Goal: Information Seeking & Learning: Compare options

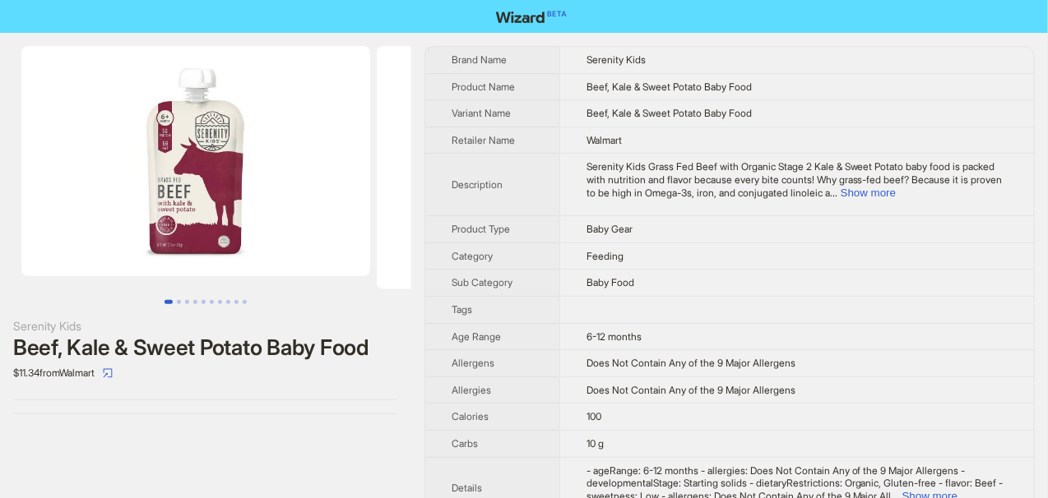
click at [741, 230] on td "Baby Gear" at bounding box center [796, 229] width 475 height 27
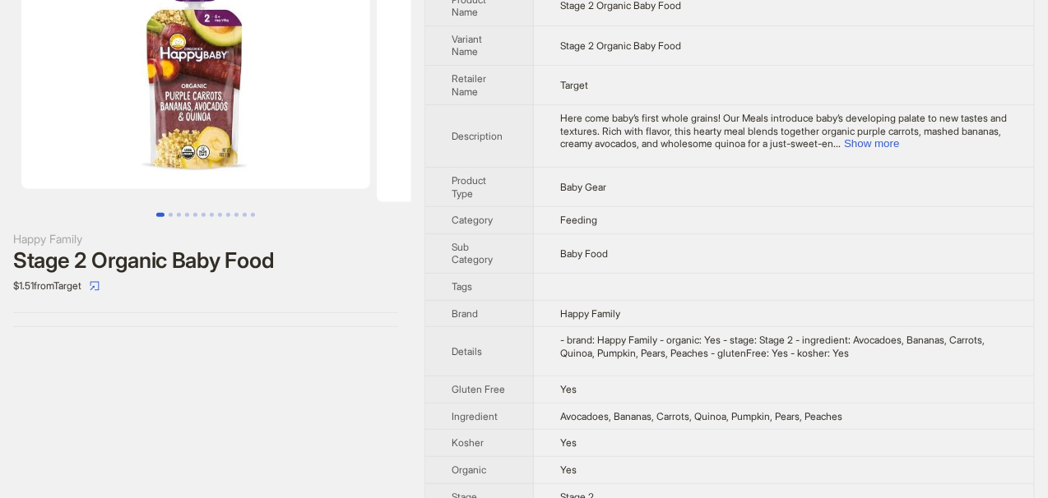
scroll to position [108, 0]
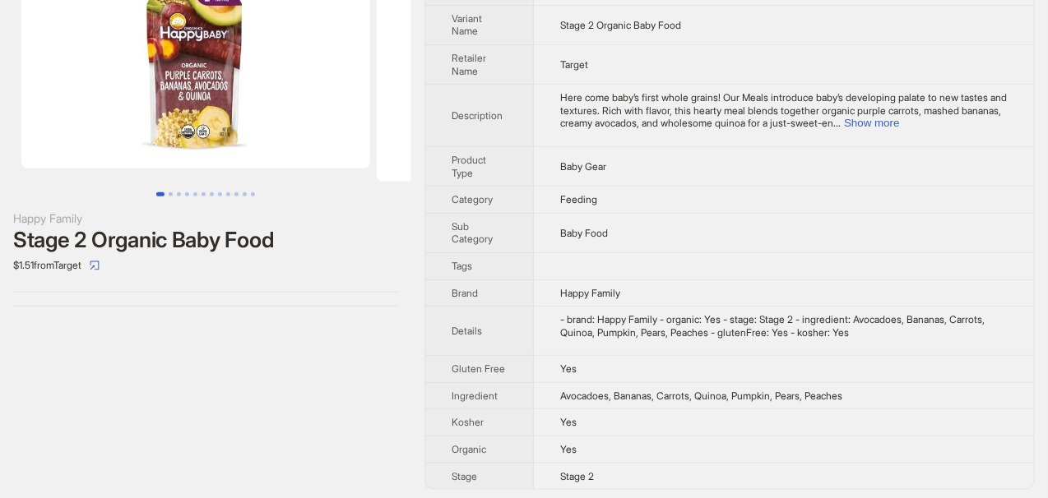
click at [708, 262] on td at bounding box center [784, 265] width 500 height 27
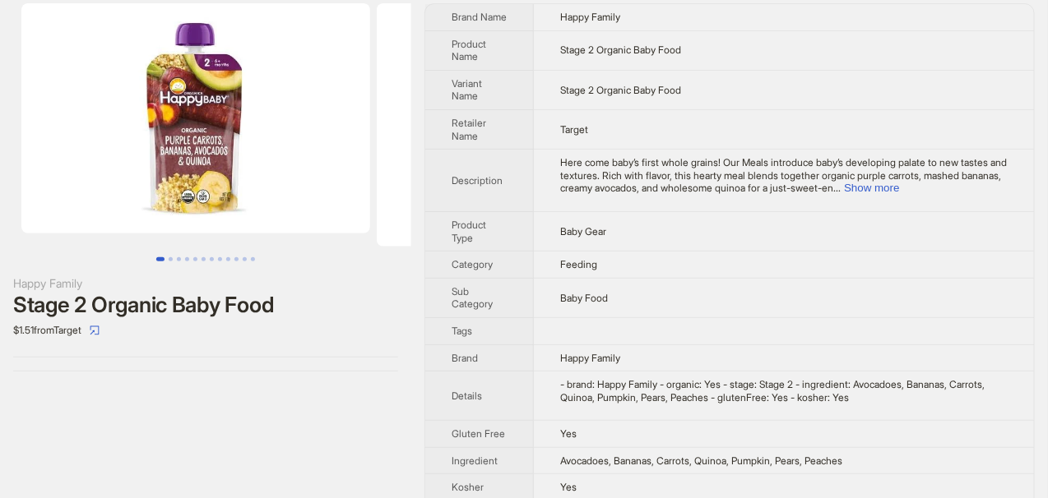
scroll to position [0, 0]
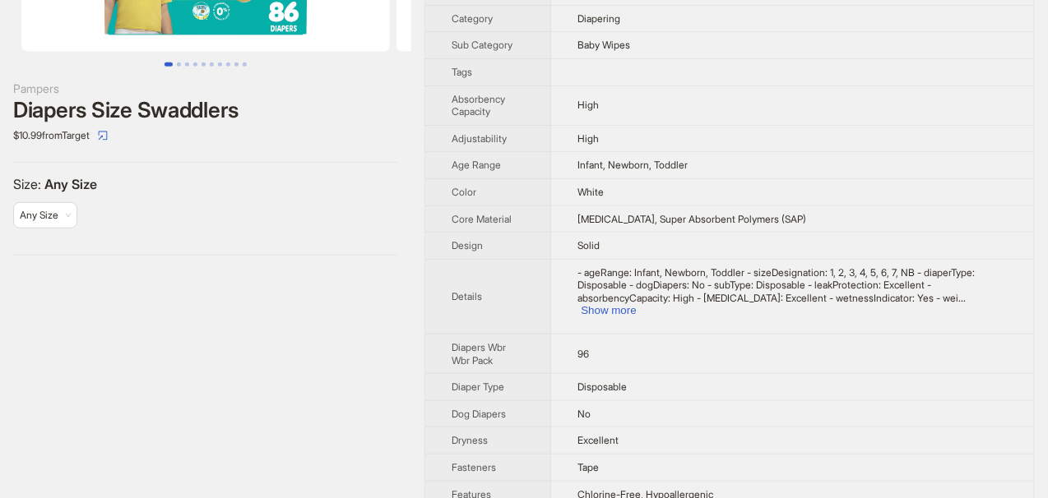
scroll to position [329, 0]
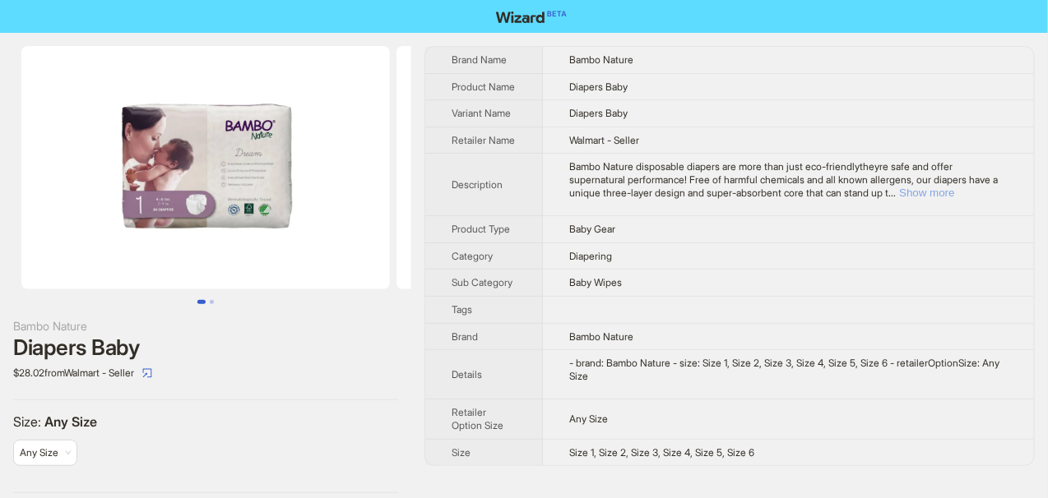
click at [954, 199] on button "Show more" at bounding box center [926, 193] width 55 height 12
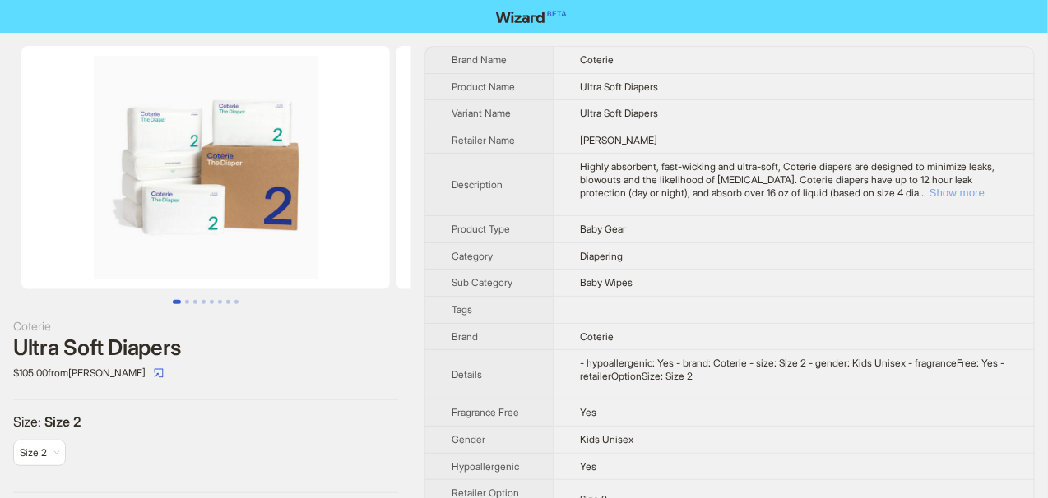
click at [984, 193] on button "Show more" at bounding box center [956, 193] width 55 height 12
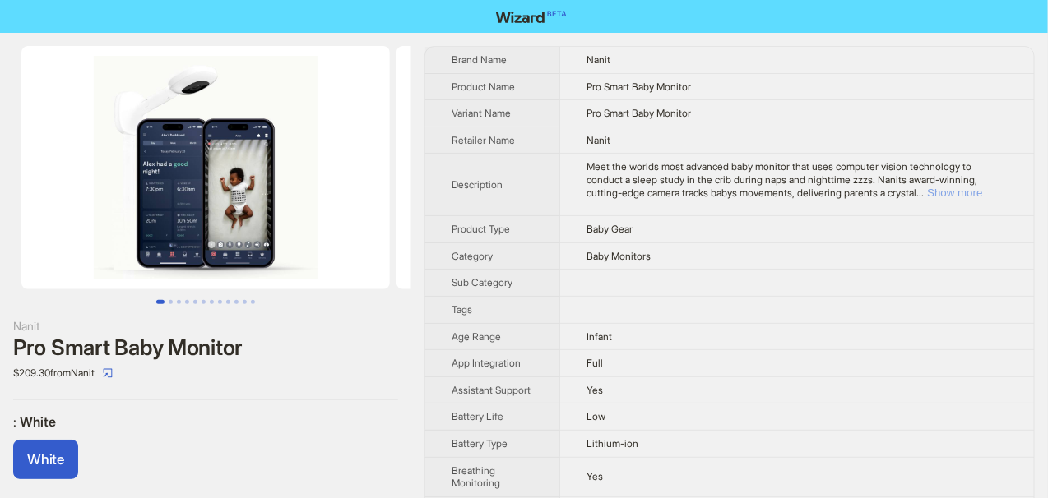
click at [962, 192] on button "Show more" at bounding box center [954, 193] width 55 height 12
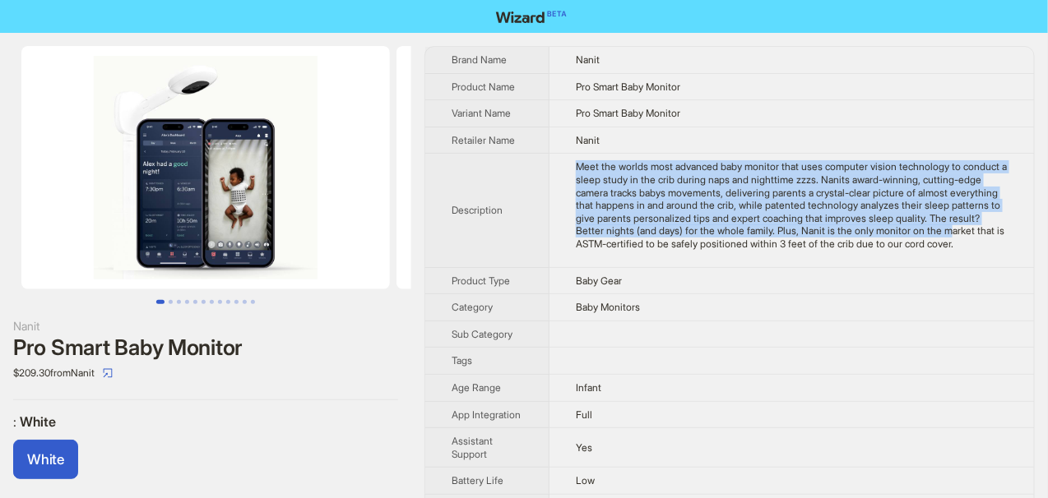
drag, startPoint x: 575, startPoint y: 162, endPoint x: 716, endPoint y: 264, distance: 174.4
click at [683, 249] on td "Meet the worlds most advanced baby monitor that uses computer vision technology…" at bounding box center [791, 210] width 484 height 113
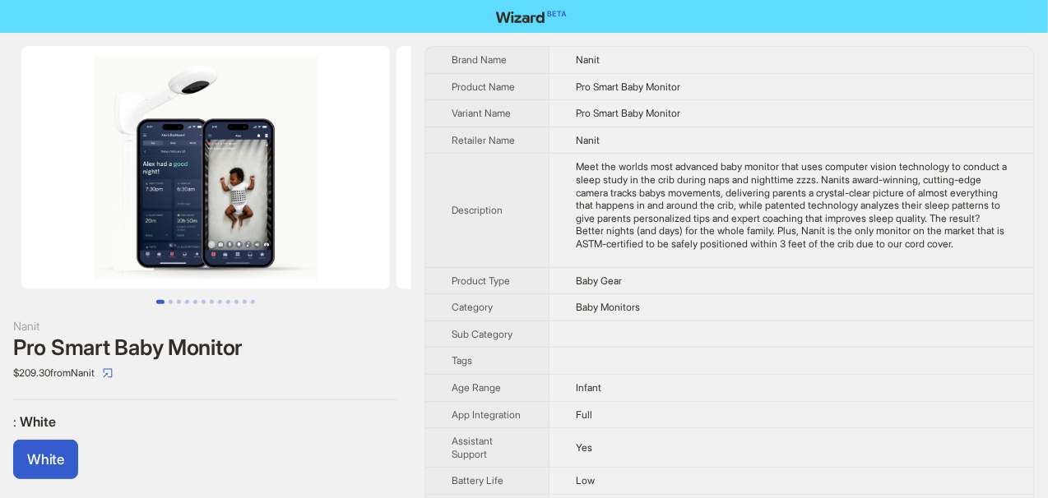
click at [708, 250] on div "Meet the worlds most advanced baby monitor that uses computer vision technology…" at bounding box center [792, 205] width 432 height 90
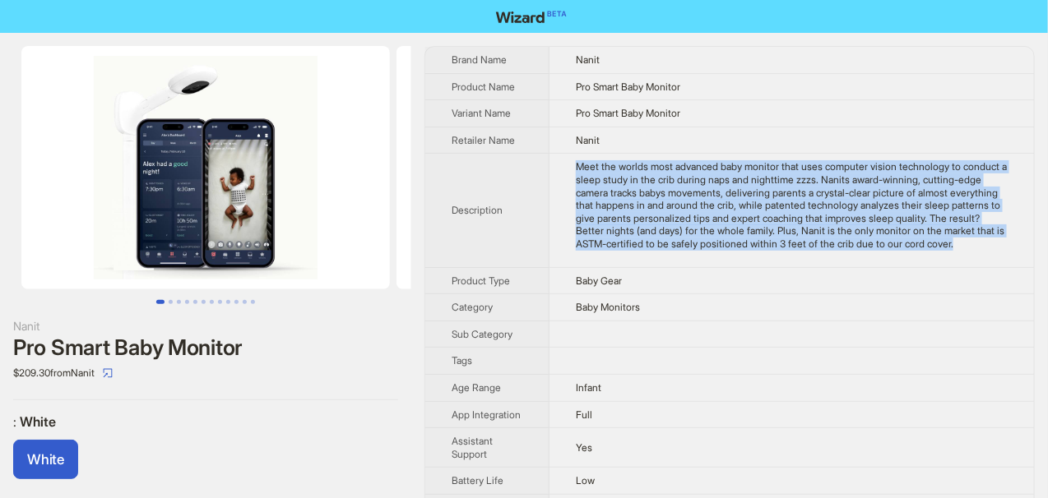
drag, startPoint x: 706, startPoint y: 252, endPoint x: 581, endPoint y: 168, distance: 151.7
click at [581, 168] on div "Meet the worlds most advanced baby monitor that uses computer vision technology…" at bounding box center [792, 205] width 432 height 90
copy div "Meet the worlds most advanced baby monitor that uses computer vision technology…"
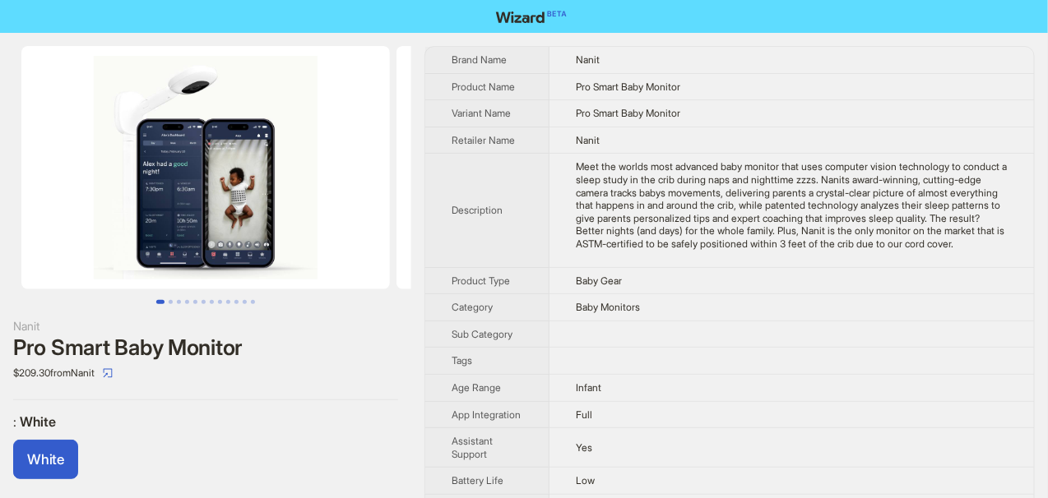
click at [521, 158] on th "Description" at bounding box center [487, 210] width 124 height 113
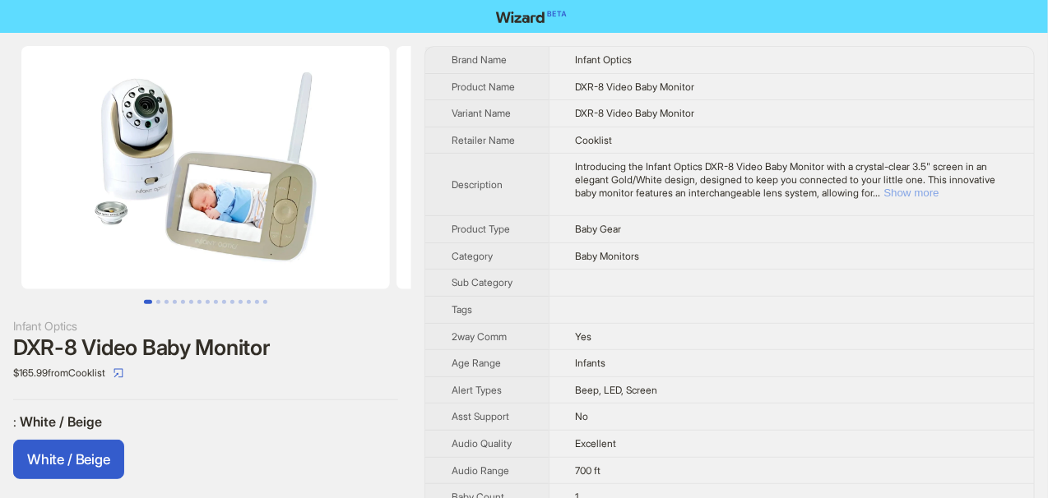
click at [939, 187] on button "Show more" at bounding box center [911, 193] width 55 height 12
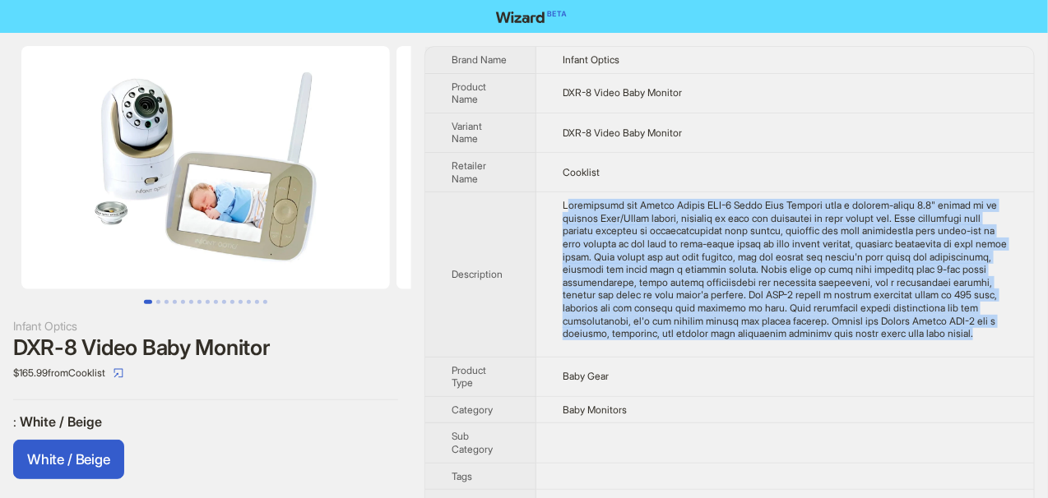
drag, startPoint x: 566, startPoint y: 200, endPoint x: 929, endPoint y: 339, distance: 388.4
click at [929, 339] on div at bounding box center [785, 269] width 445 height 141
drag, startPoint x: 845, startPoint y: 350, endPoint x: 553, endPoint y: 190, distance: 332.7
click at [553, 192] on td at bounding box center [785, 274] width 498 height 165
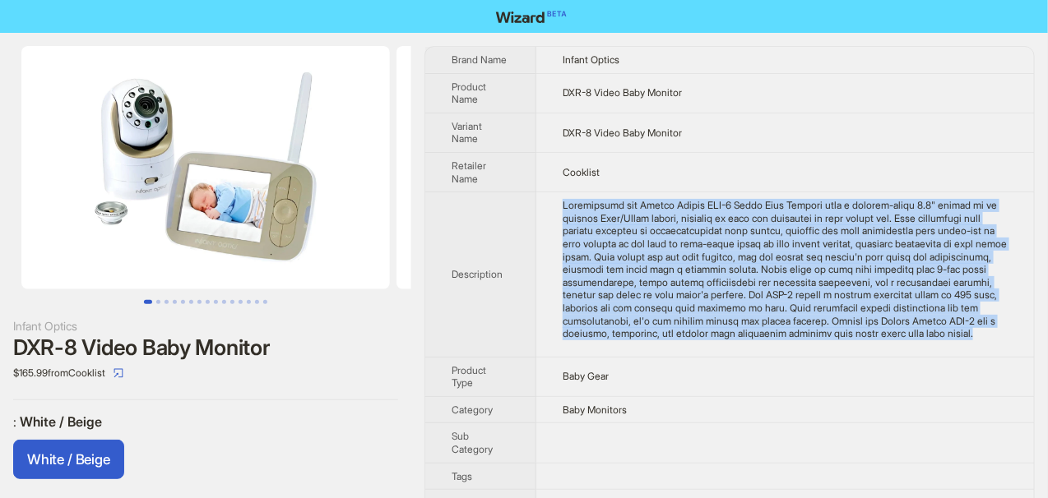
copy div "Introducing the Infant Optics DXR-8 Video Baby Monitor with a crystal-clear 3.5…"
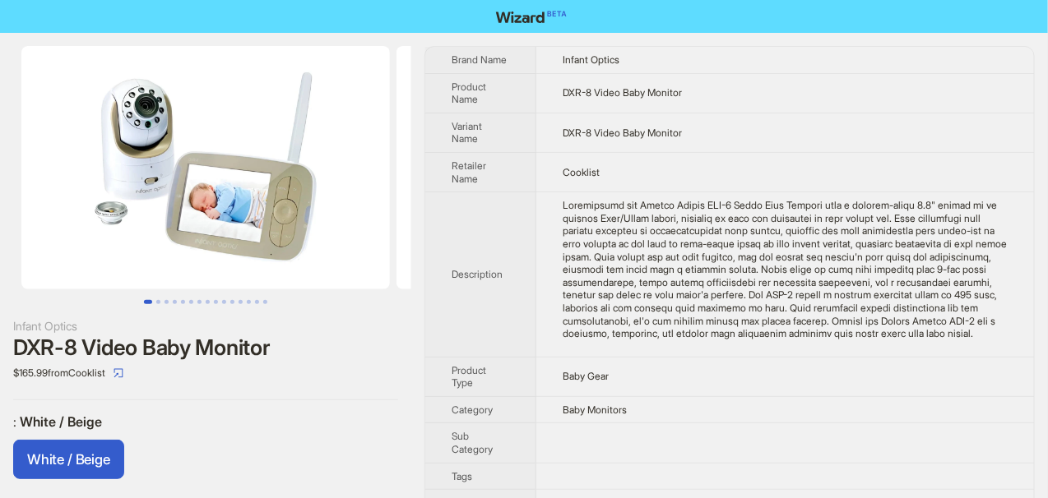
click at [464, 215] on th "Description" at bounding box center [480, 274] width 111 height 165
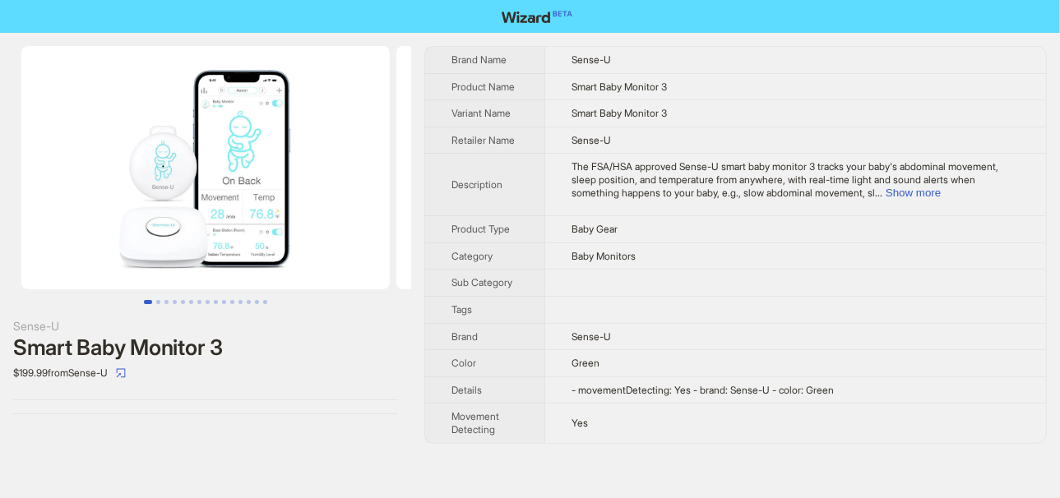
click at [365, 190] on img at bounding box center [205, 167] width 368 height 243
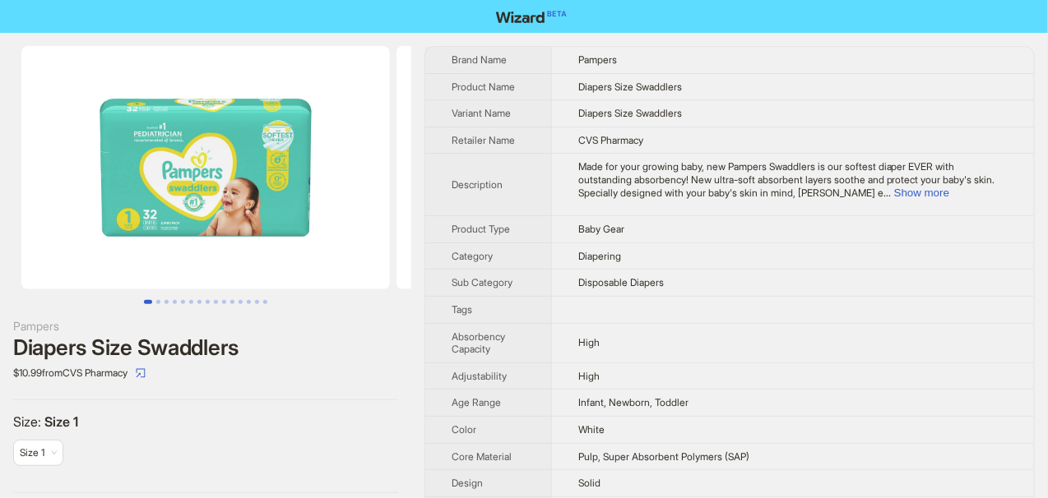
click at [344, 339] on div "Diapers Size Swaddlers" at bounding box center [205, 348] width 385 height 25
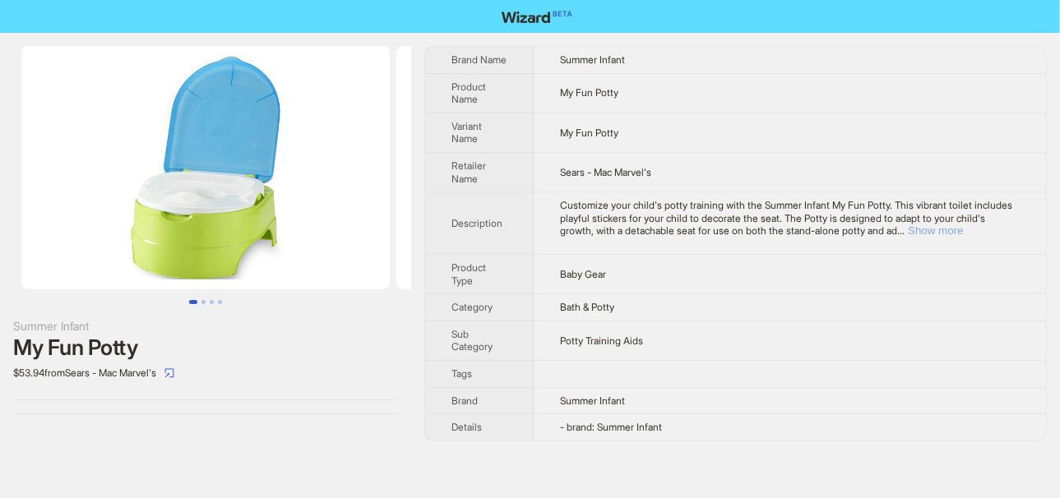
click at [963, 232] on button "Show more" at bounding box center [935, 231] width 55 height 12
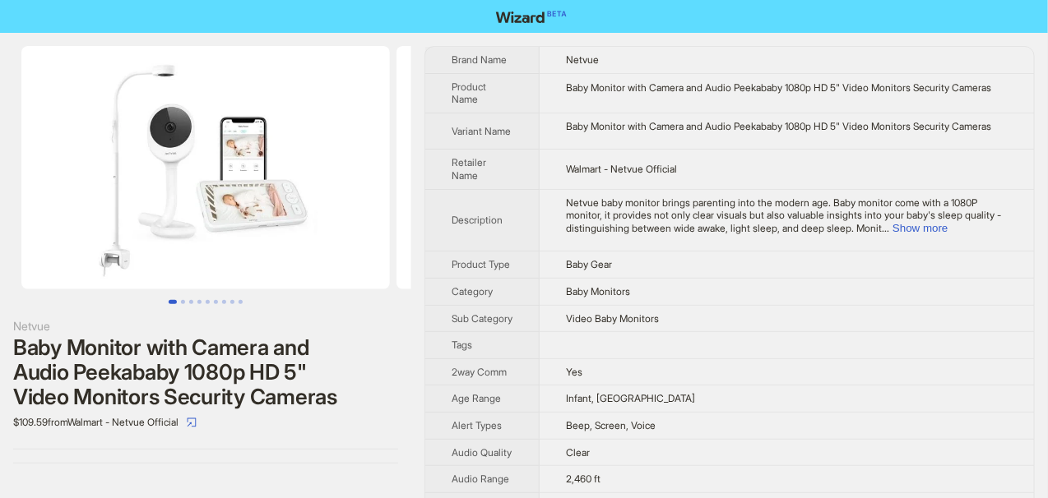
scroll to position [787, 0]
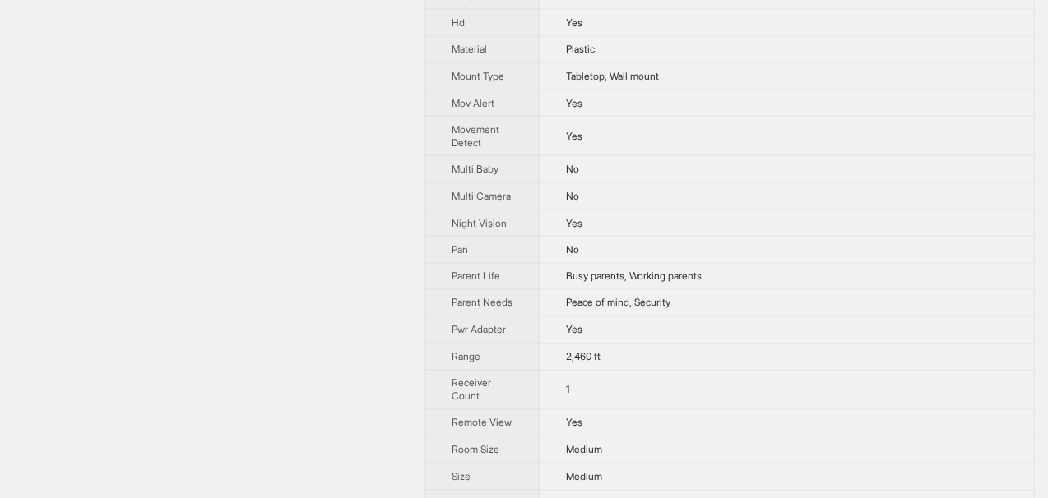
click at [698, 117] on td "Yes" at bounding box center [787, 103] width 494 height 27
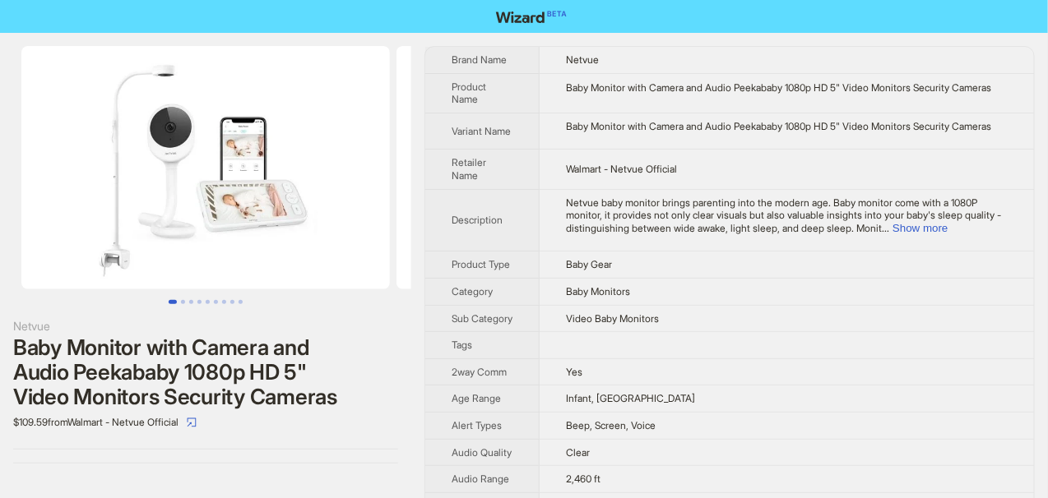
scroll to position [1342, 0]
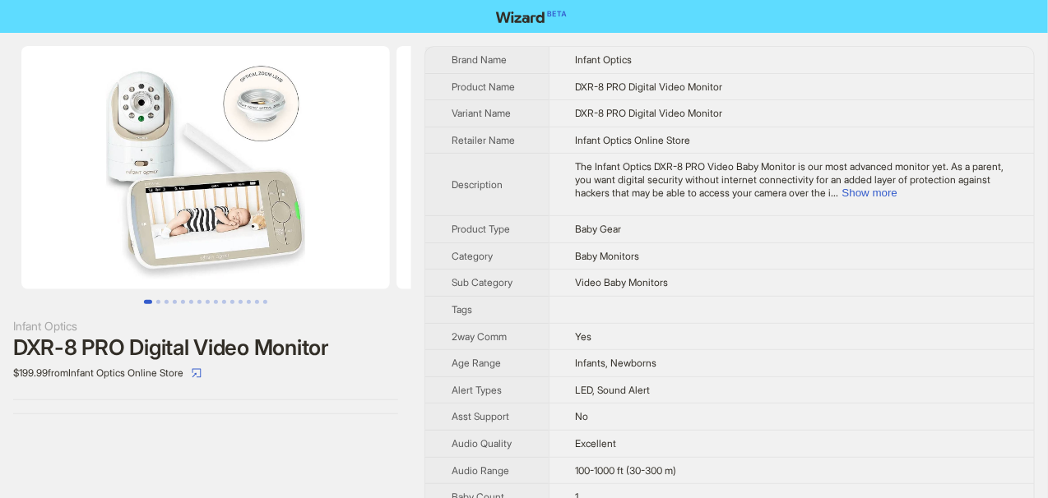
scroll to position [521, 0]
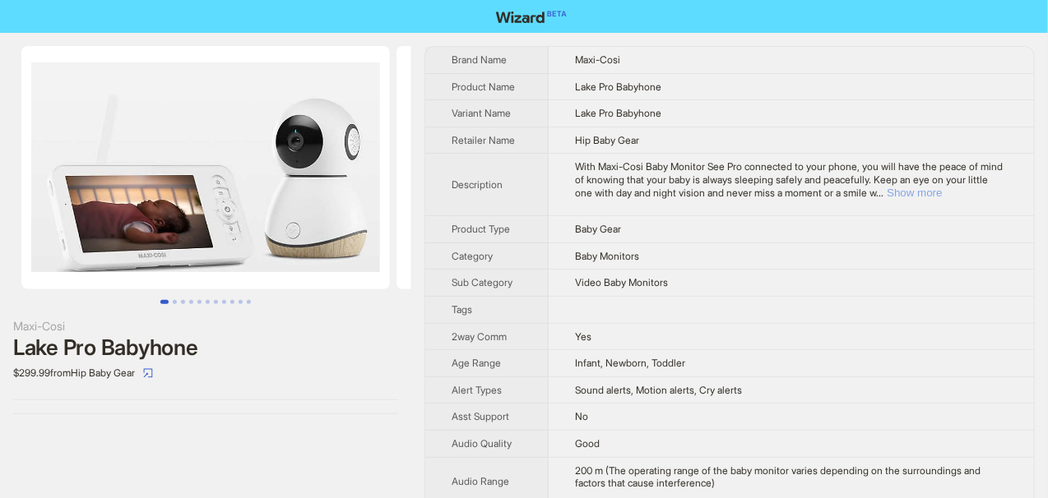
click at [942, 193] on button "Show more" at bounding box center [914, 193] width 55 height 12
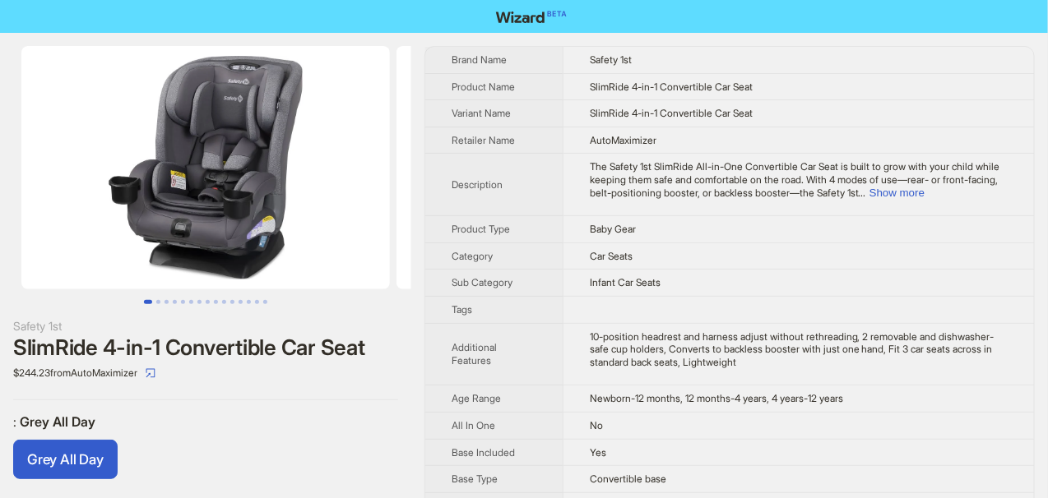
scroll to position [830, 0]
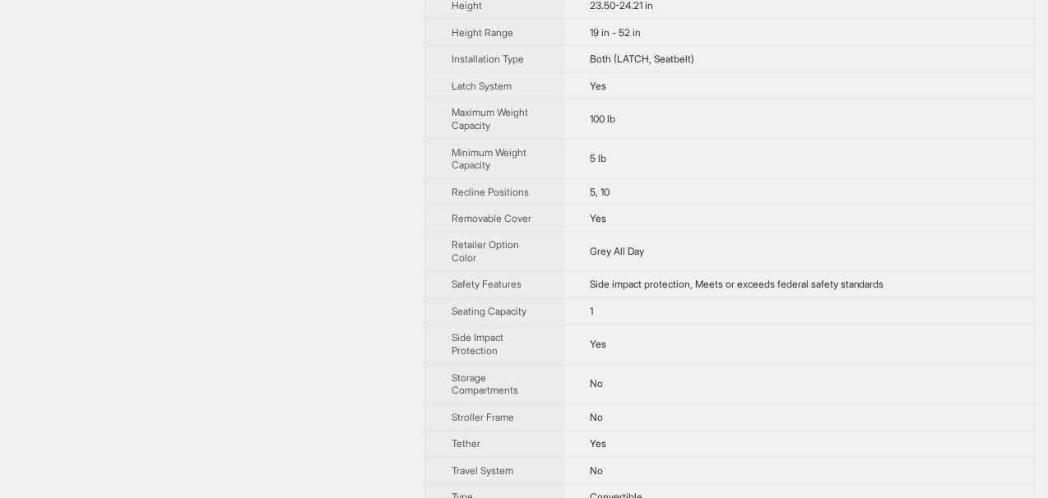
click at [612, 46] on td "Both (LATCH, Seatbelt)" at bounding box center [798, 59] width 471 height 27
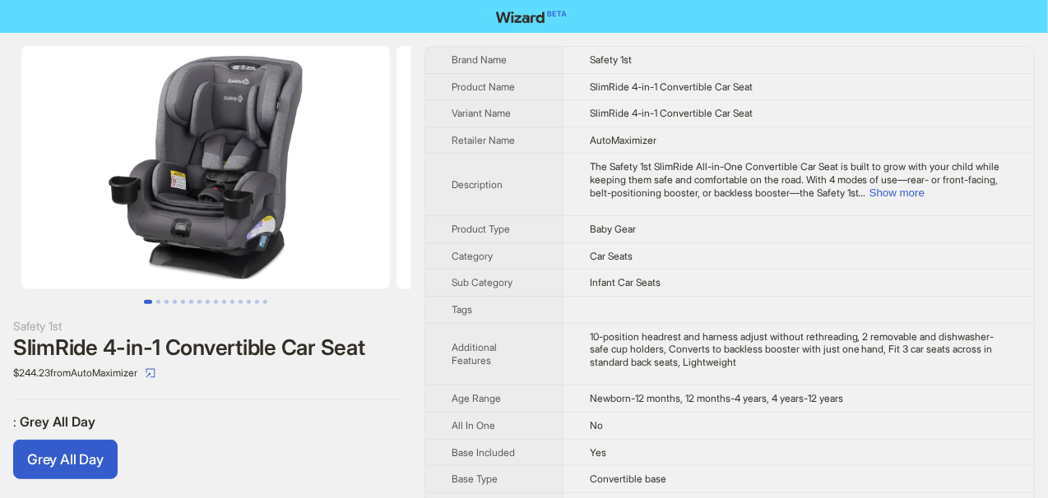
scroll to position [856, 0]
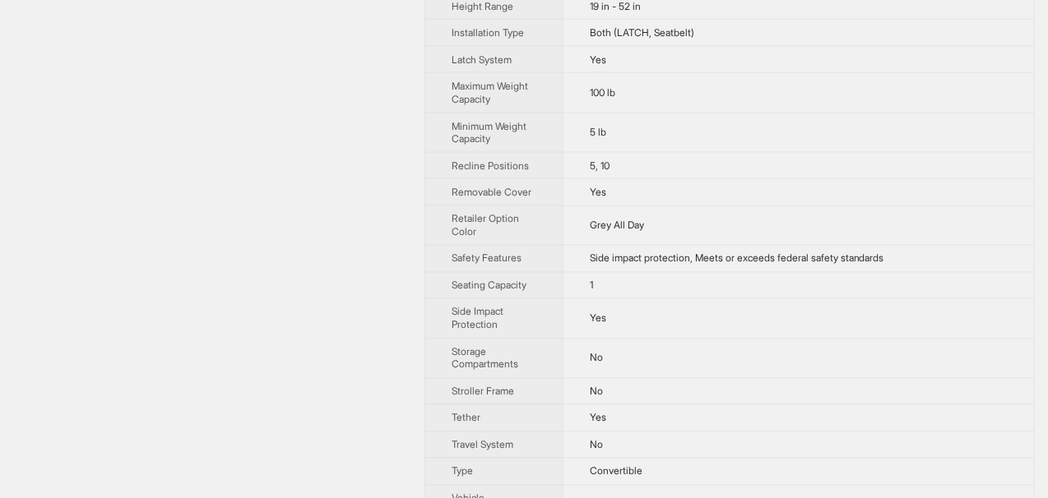
click at [729, 179] on td "Yes" at bounding box center [798, 192] width 471 height 27
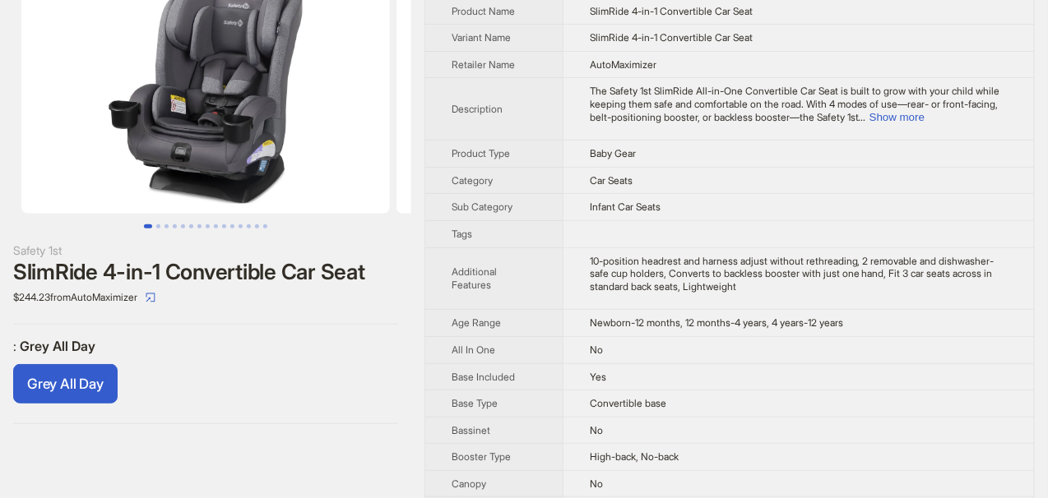
scroll to position [0, 0]
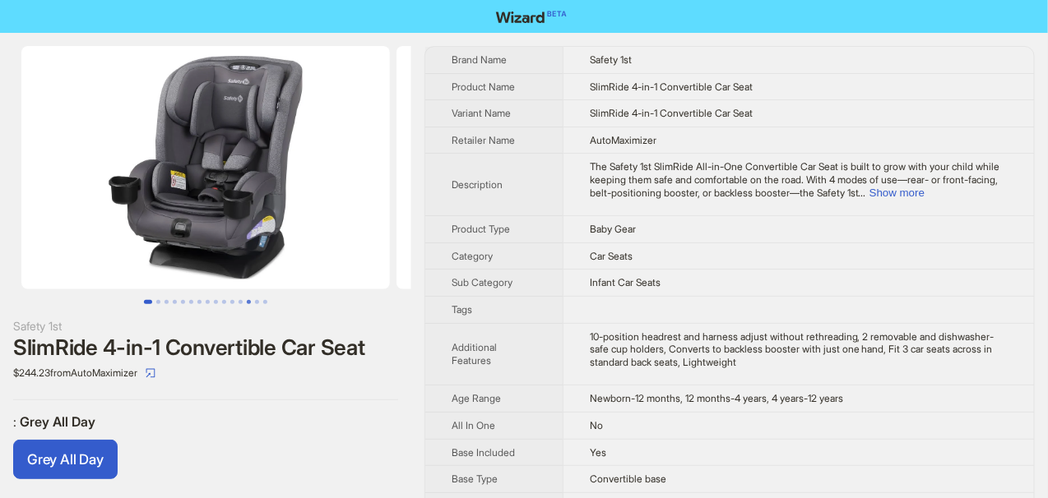
click at [247, 300] on button "Go to slide 13" at bounding box center [249, 302] width 4 height 4
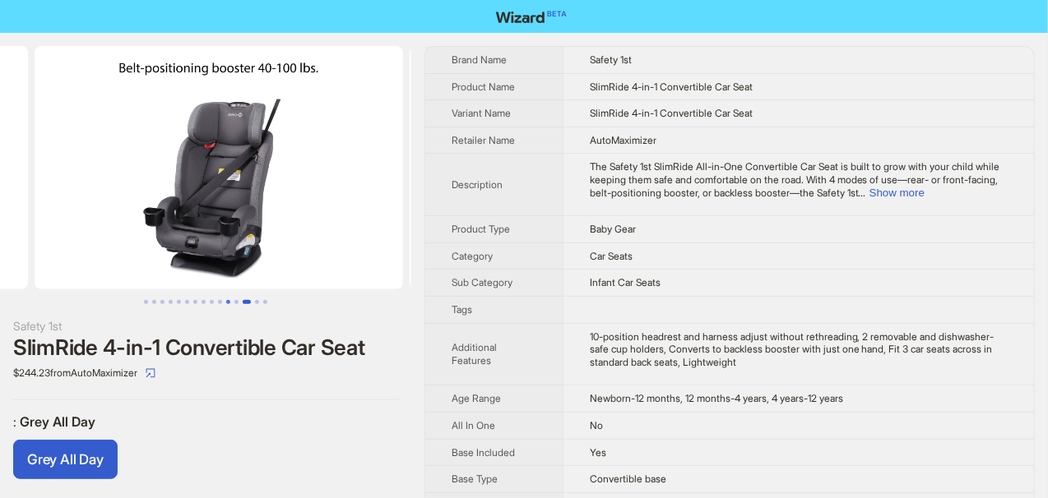
scroll to position [0, 4500]
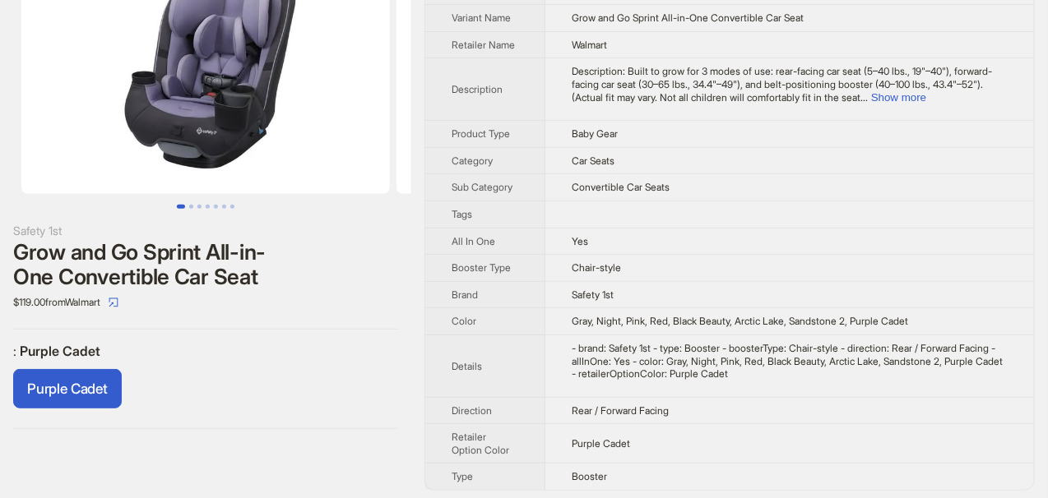
scroll to position [95, 0]
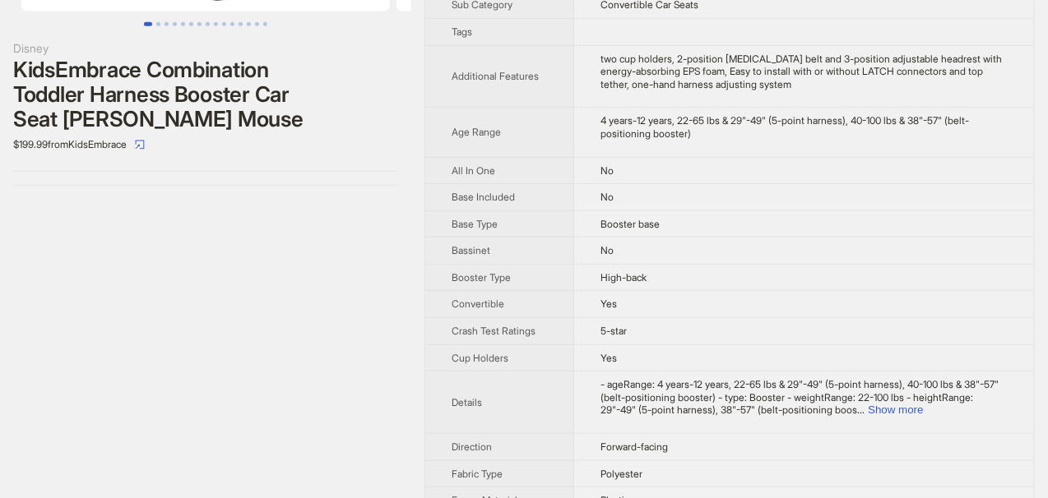
scroll to position [82, 0]
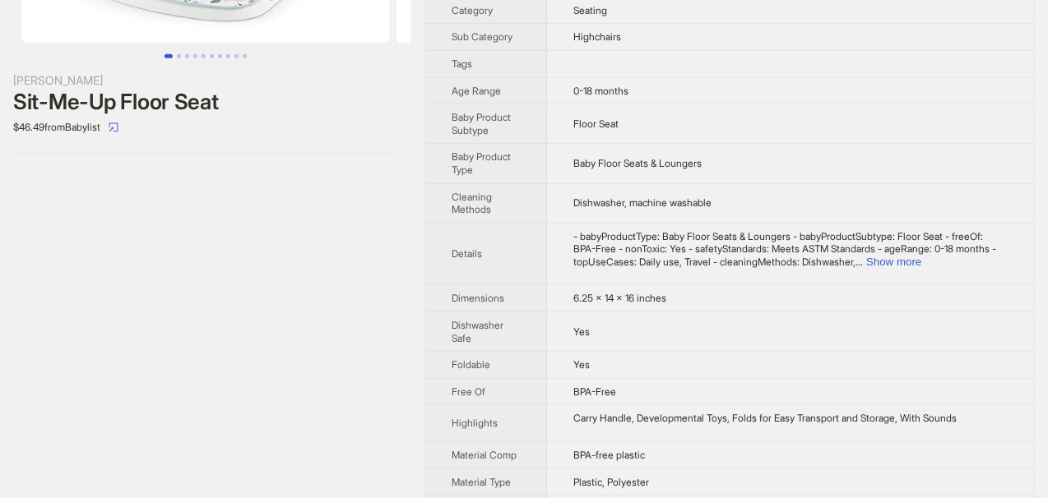
scroll to position [247, 0]
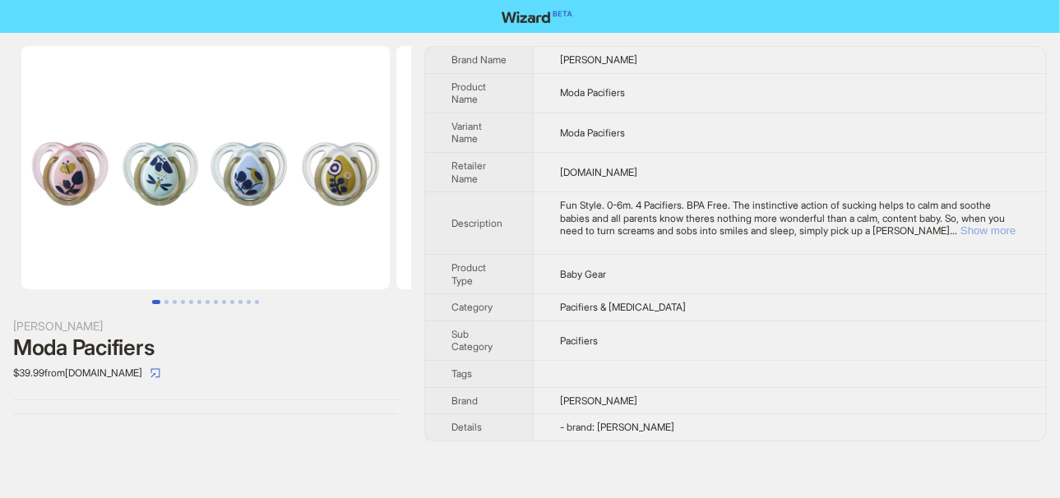
click at [986, 230] on button "Show more" at bounding box center [988, 231] width 55 height 12
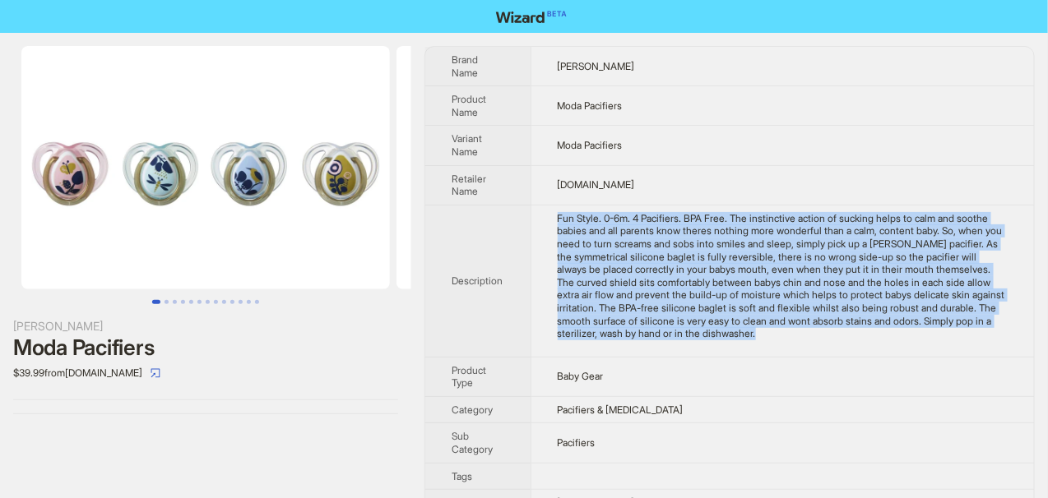
drag, startPoint x: 575, startPoint y: 220, endPoint x: 989, endPoint y: 339, distance: 430.3
click at [989, 339] on td "Fun Style. 0-6m. 4 Pacifiers. BPA Free. The instinctive action of sucking helps…" at bounding box center [781, 281] width 503 height 152
copy div "Fun Style. 0-6m. 4 Pacifiers. BPA Free. The instinctive action of sucking helps…"
